Goal: Book appointment/travel/reservation

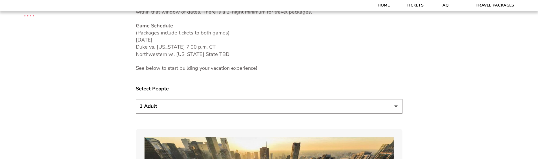
scroll to position [282, 0]
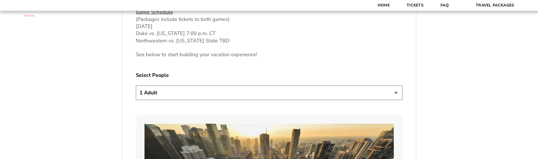
click at [199, 96] on select "1 Adult 2 Adults 3 Adults 4 Adults 2 Adults + 1 Child 2 Adults + 2 Children 2 A…" at bounding box center [269, 92] width 266 height 14
select select "2 Adults"
click at [136, 85] on select "1 Adult 2 Adults 3 Adults 4 Adults 2 Adults + 1 Child 2 Adults + 2 Children 2 A…" at bounding box center [269, 92] width 266 height 14
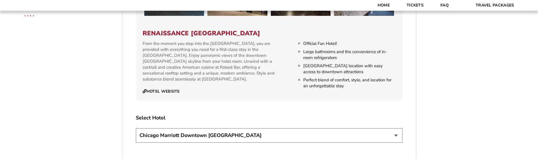
scroll to position [930, 0]
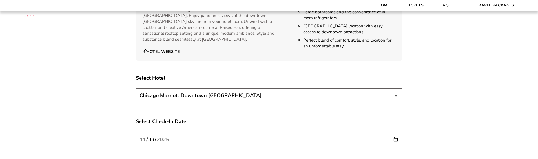
click at [277, 90] on select "[GEOGRAPHIC_DATA] [GEOGRAPHIC_DATA]" at bounding box center [269, 95] width 266 height 14
select select "21326"
click at [136, 88] on select "[GEOGRAPHIC_DATA] [GEOGRAPHIC_DATA]" at bounding box center [269, 95] width 266 height 14
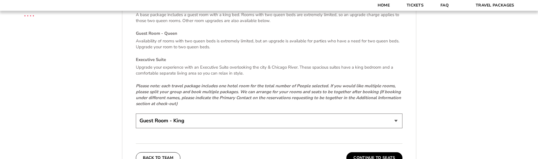
scroll to position [1183, 0]
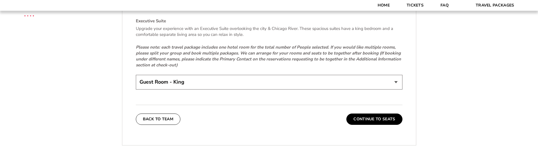
click at [269, 77] on select "Guest Room - King Guest Room - Queen (+$95 per night) Executive Suite (+$315 pe…" at bounding box center [269, 82] width 266 height 14
select select "Guest Room - Queen"
click at [136, 75] on select "Guest Room - King Guest Room - Queen (+$95 per night) Executive Suite (+$315 pe…" at bounding box center [269, 82] width 266 height 14
click at [375, 113] on button "Continue To Seats" at bounding box center [374, 118] width 56 height 11
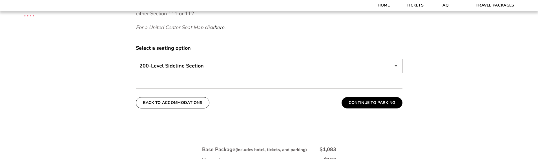
scroll to position [272, 0]
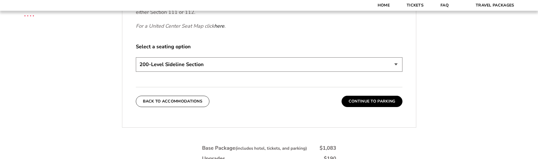
click at [276, 67] on select "200-Level Sideline Section 100-Level Corner Seat Upgrade (+$80 per person) 100-…" at bounding box center [269, 64] width 266 height 14
select select "100-Level Corner Seat Upgrade"
click at [136, 57] on select "200-Level Sideline Section 100-Level Corner Seat Upgrade (+$80 per person) 100-…" at bounding box center [269, 64] width 266 height 14
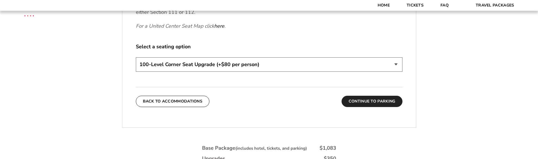
click at [355, 103] on button "Continue To Parking" at bounding box center [371, 101] width 61 height 11
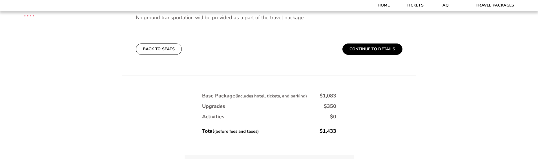
scroll to position [216, 0]
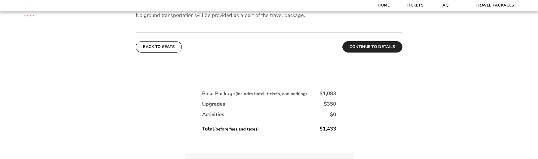
click at [361, 43] on button "Continue To Details" at bounding box center [372, 46] width 60 height 11
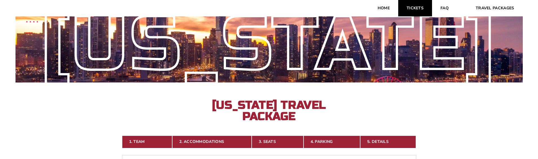
scroll to position [0, 0]
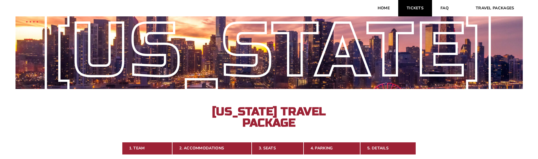
click at [414, 14] on link "Tickets" at bounding box center [415, 8] width 34 height 16
